Goal: Task Accomplishment & Management: Use online tool/utility

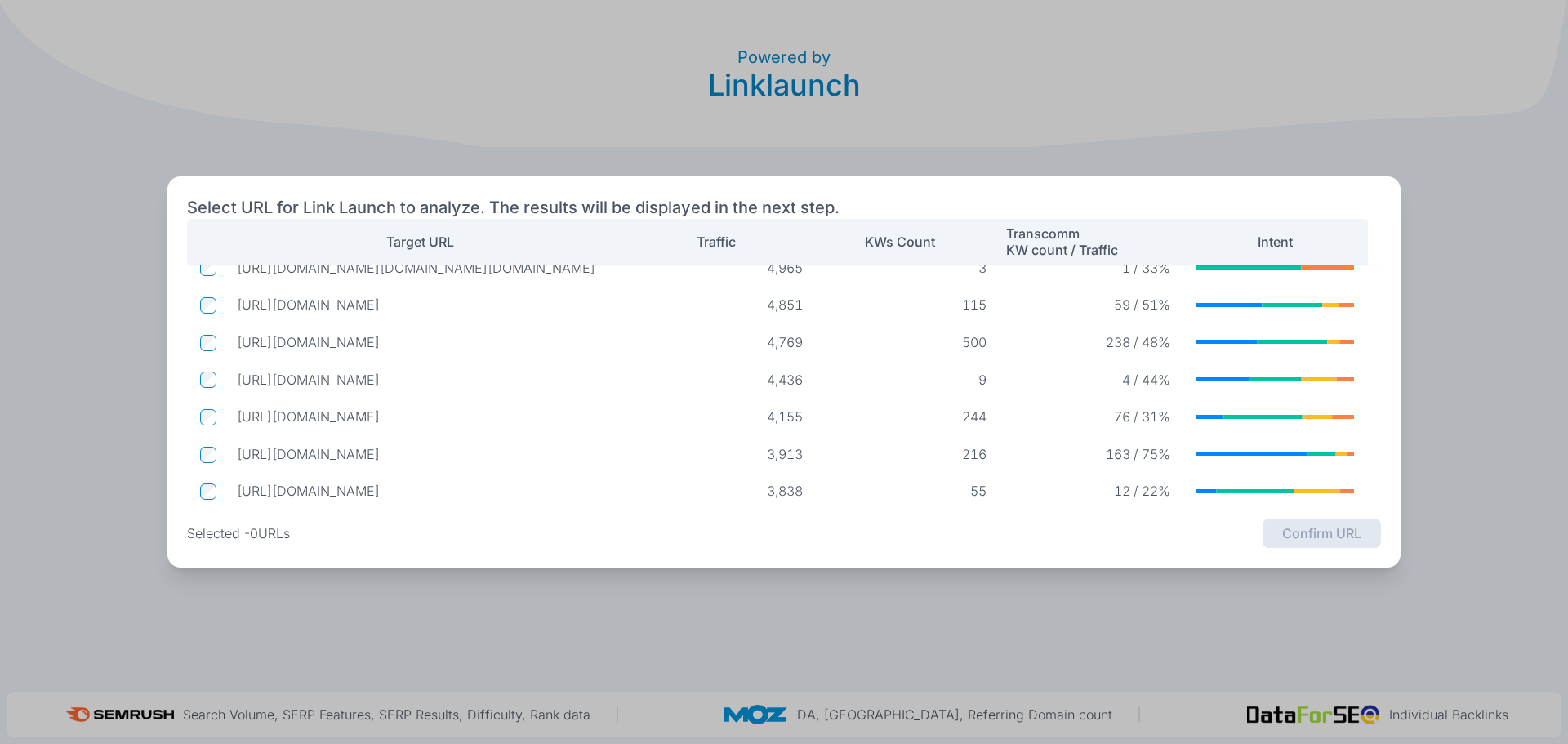
scroll to position [116, 0]
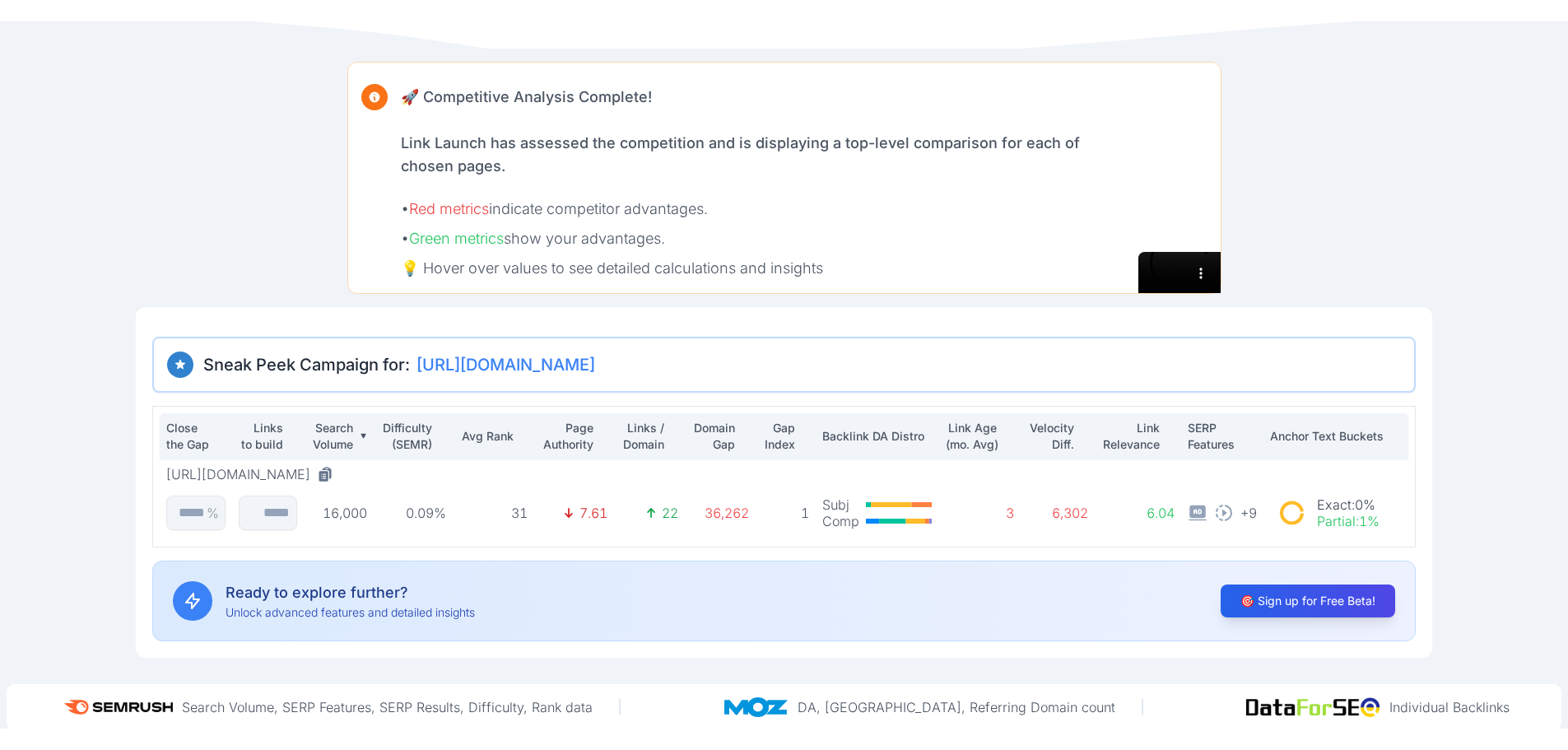
scroll to position [86, 0]
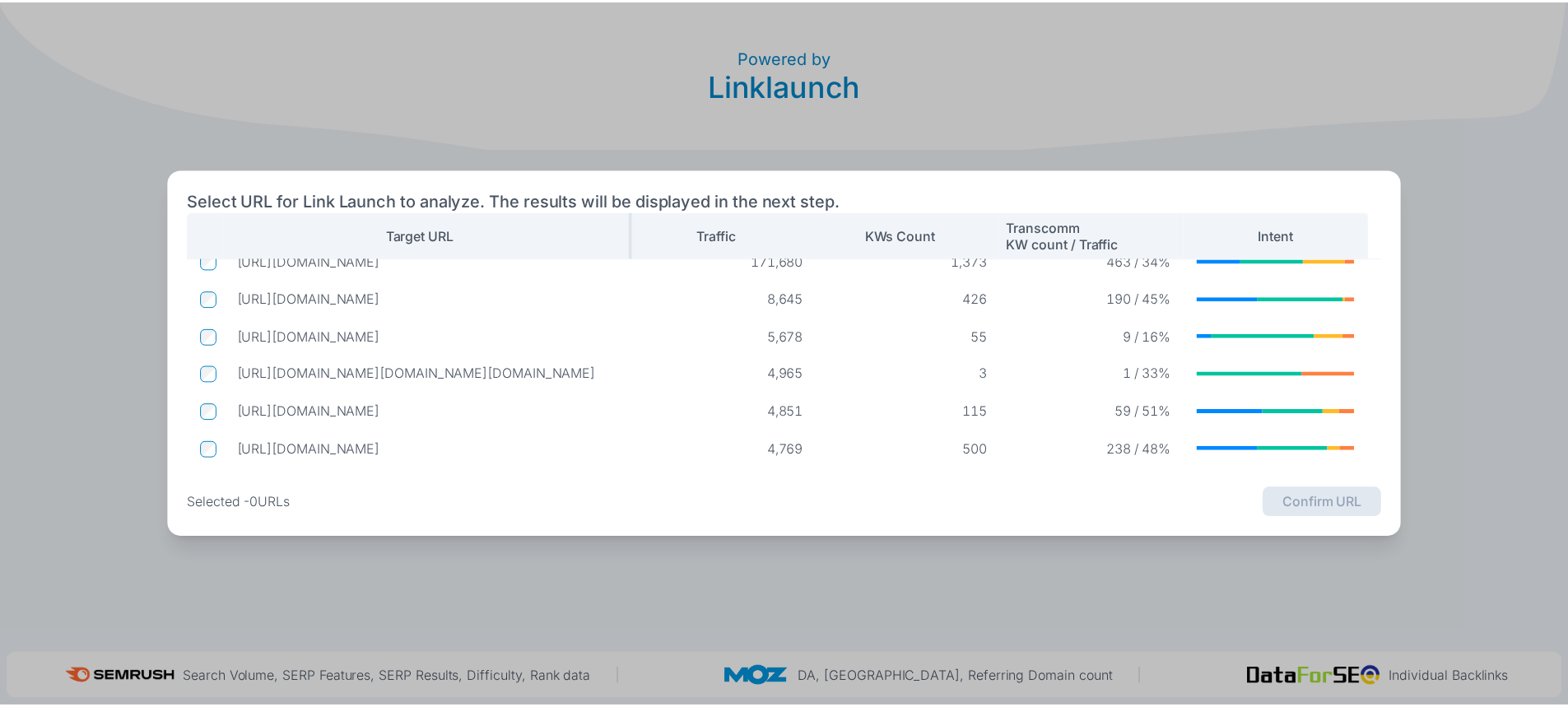
scroll to position [7, 0]
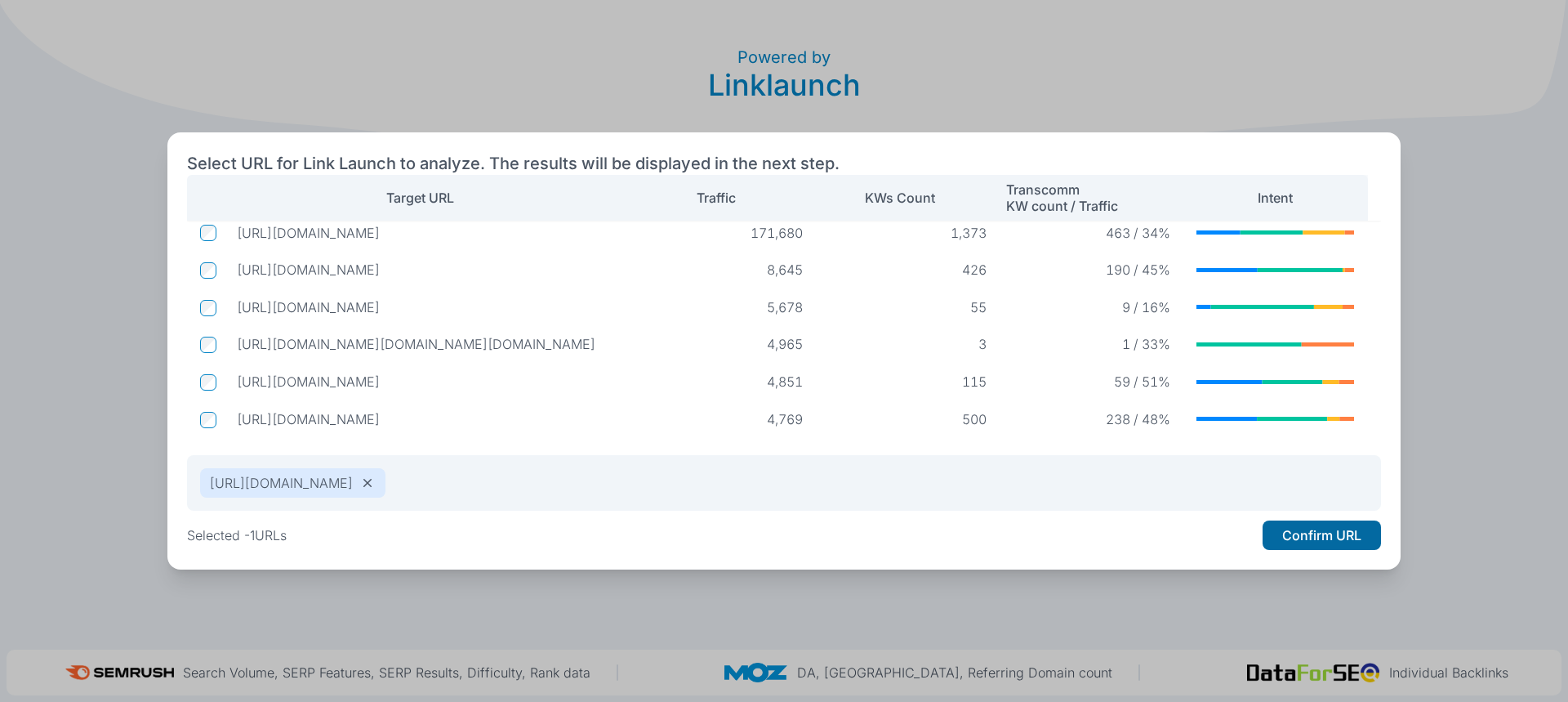
click at [1295, 534] on button "Confirm URL" at bounding box center [1322, 535] width 118 height 29
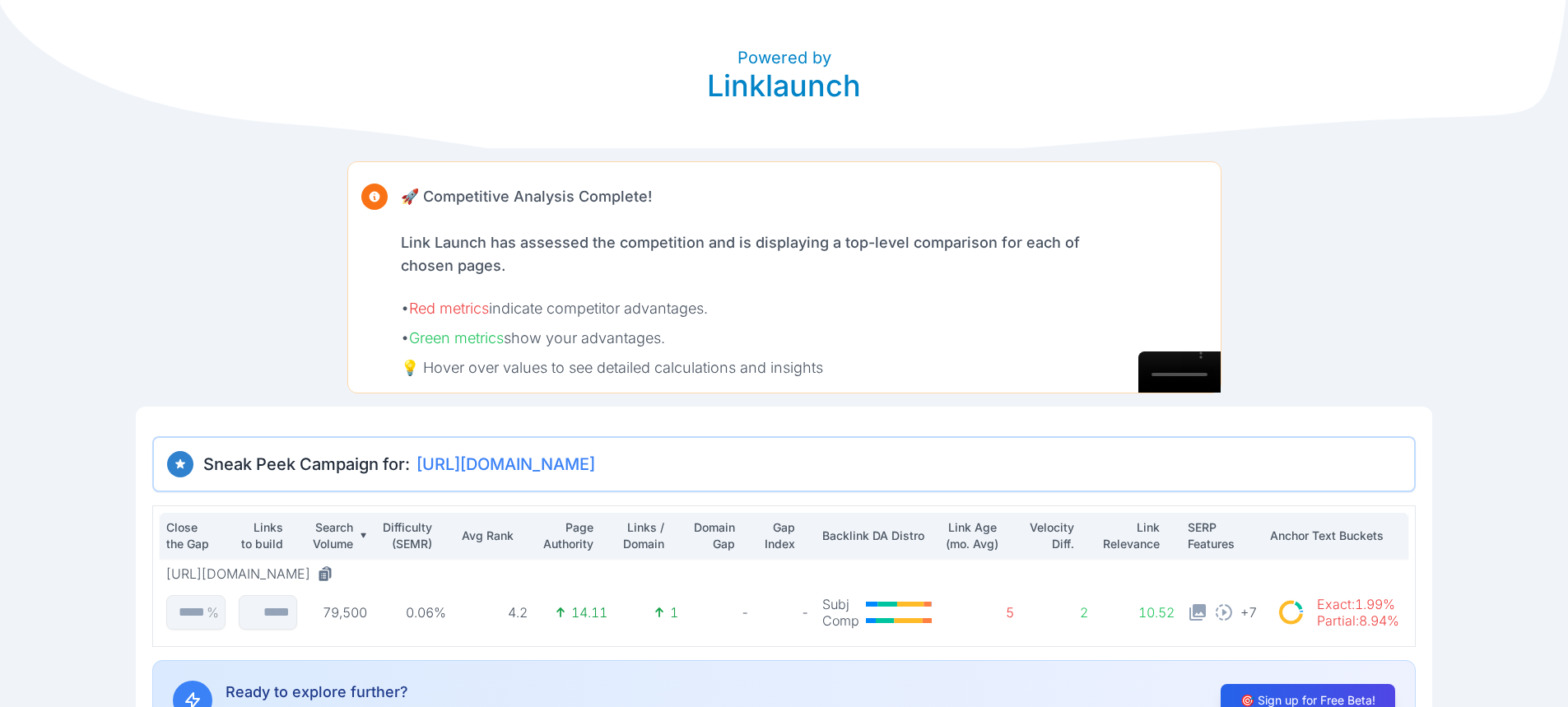
click at [1164, 351] on video at bounding box center [1179, 371] width 82 height 41
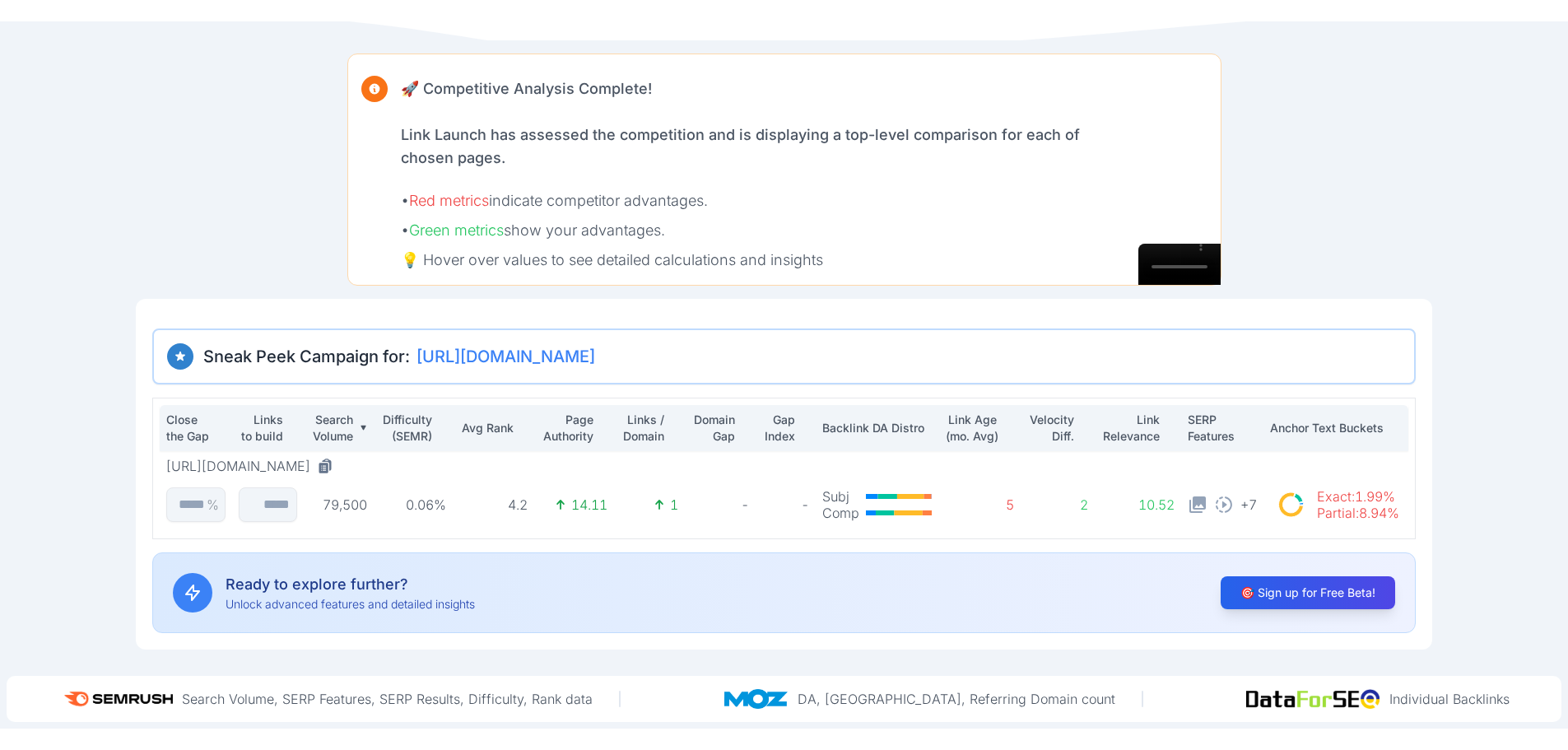
scroll to position [86, 0]
